Goal: Task Accomplishment & Management: Manage account settings

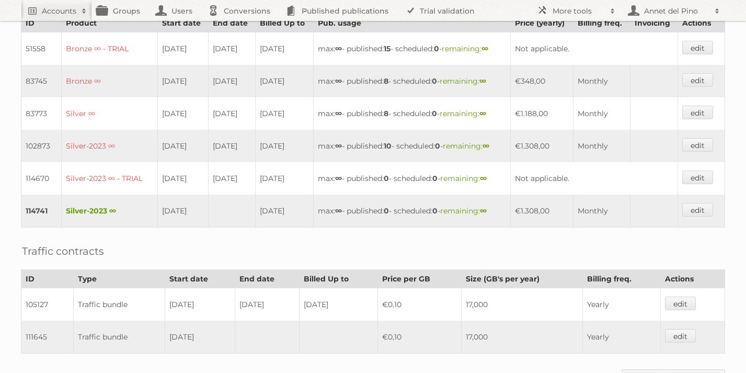
scroll to position [467, 0]
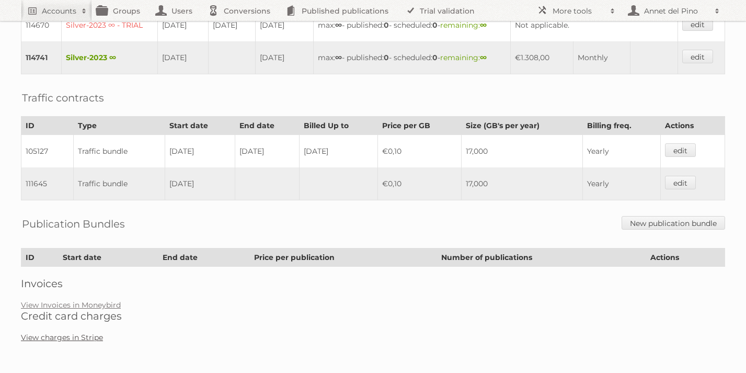
click at [100, 337] on link "View charges in Stripe" at bounding box center [62, 337] width 82 height 9
click at [101, 303] on link "View Invoices in Moneybird" at bounding box center [71, 304] width 100 height 9
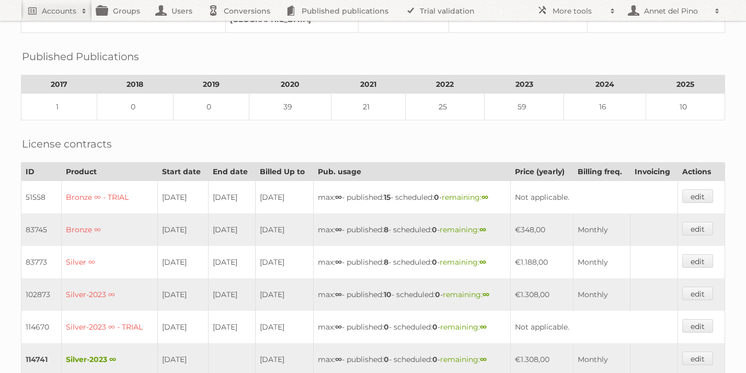
scroll to position [0, 0]
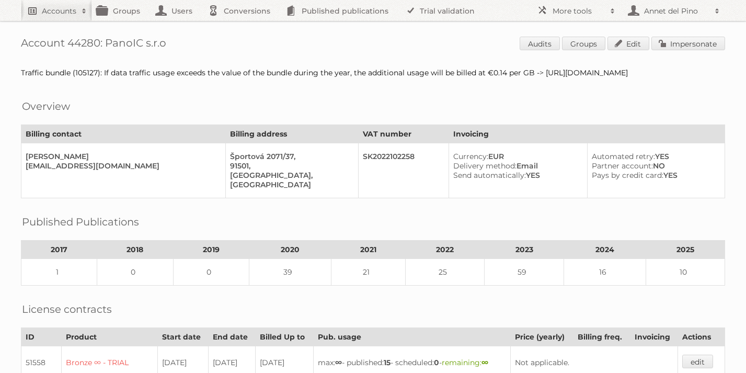
click at [52, 16] on h2 "Accounts" at bounding box center [59, 11] width 35 height 10
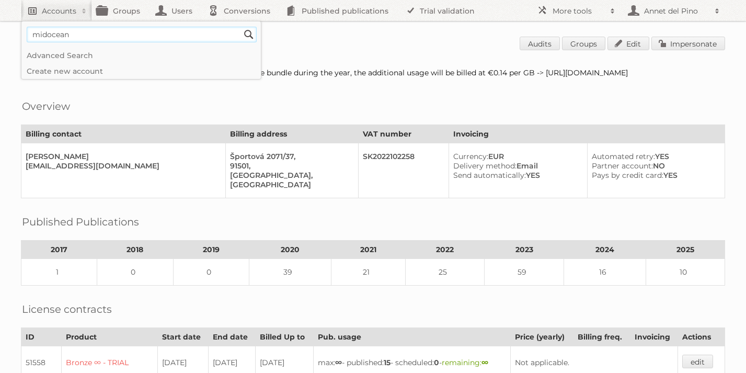
type input"] "midocean"
click at [241, 27] on input "Search" at bounding box center [249, 35] width 16 height 16
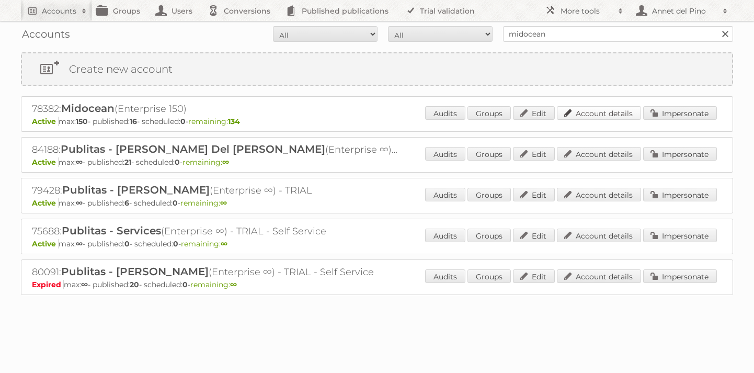
click at [614, 118] on link "Account details" at bounding box center [599, 113] width 84 height 14
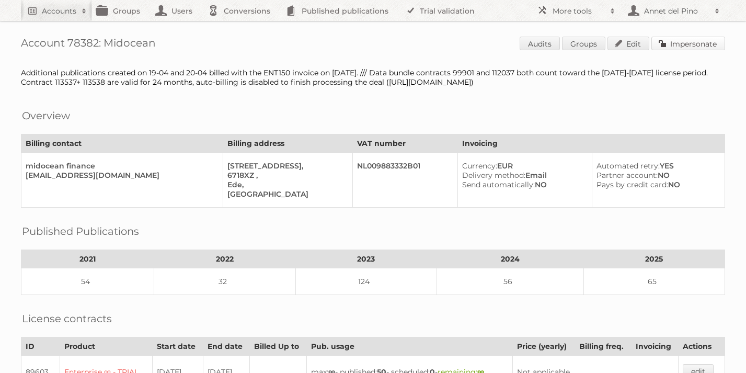
click at [693, 43] on link "Impersonate" at bounding box center [688, 44] width 74 height 14
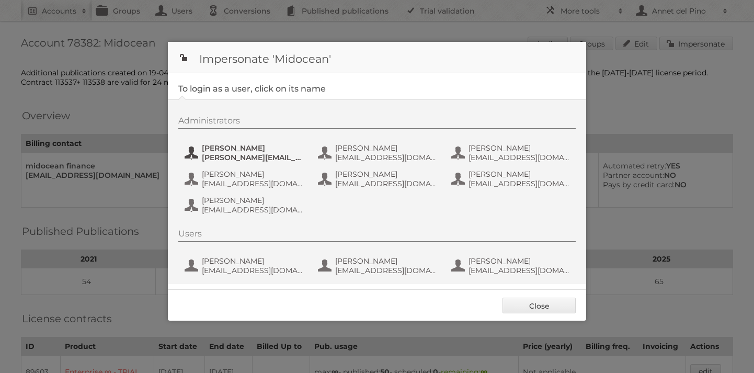
click at [249, 152] on span "Alfonso" at bounding box center [252, 147] width 101 height 9
